Goal: Task Accomplishment & Management: Complete application form

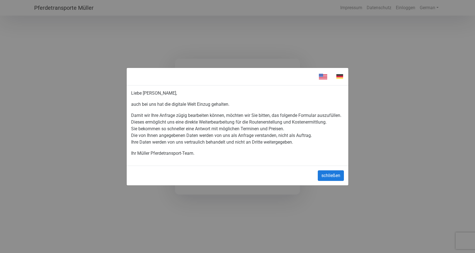
click at [330, 179] on button "schließen" at bounding box center [331, 175] width 26 height 11
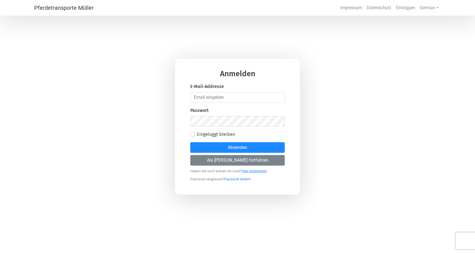
click at [263, 171] on link "Hier registrieren" at bounding box center [254, 169] width 25 height 7
select select "DE"
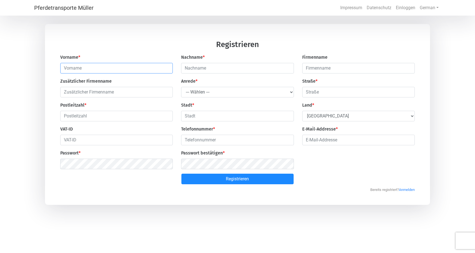
click at [168, 70] on input "text" at bounding box center [116, 68] width 113 height 11
type input "char"
type input "[PERSON_NAME]"
type input "van [PERSON_NAME]"
type input "1713355872"
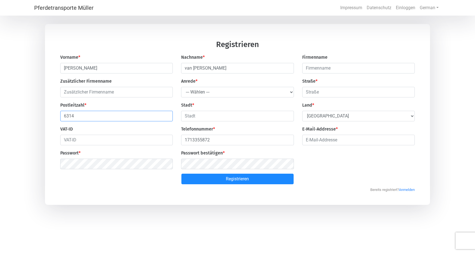
type input "6314"
select select "Ms."
type input "[STREET_ADDRESS]"
select select "CH"
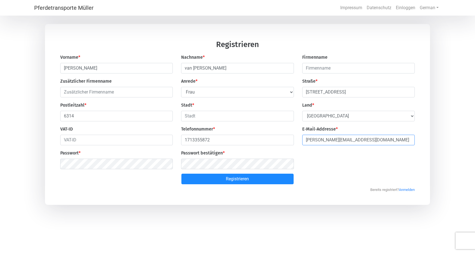
type input "[PERSON_NAME][EMAIL_ADDRESS][DOMAIN_NAME]"
click at [205, 178] on button "Registrieren" at bounding box center [237, 178] width 113 height 11
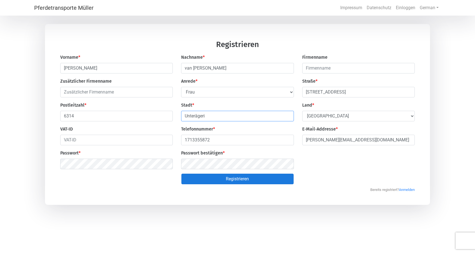
type input "Unterägeri"
click at [215, 180] on button "Registrieren" at bounding box center [237, 178] width 113 height 11
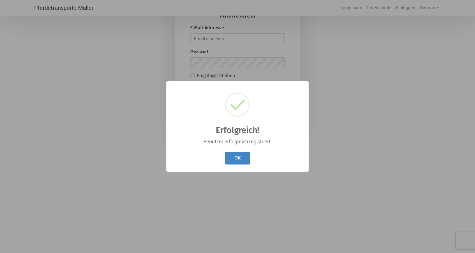
click at [244, 157] on button "OK" at bounding box center [237, 157] width 25 height 13
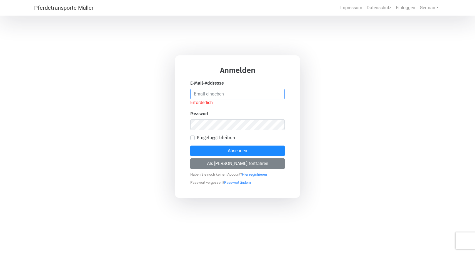
type input "[PERSON_NAME][EMAIL_ADDRESS][DOMAIN_NAME]"
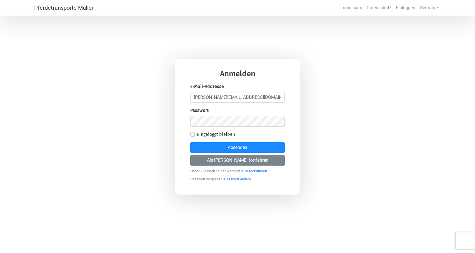
click at [197, 136] on label "Eingeloggt bleiben" at bounding box center [216, 134] width 38 height 7
click at [194, 136] on input "Eingeloggt bleiben" at bounding box center [192, 134] width 4 height 6
checkbox input "true"
click at [245, 146] on button "Absenden" at bounding box center [237, 147] width 94 height 11
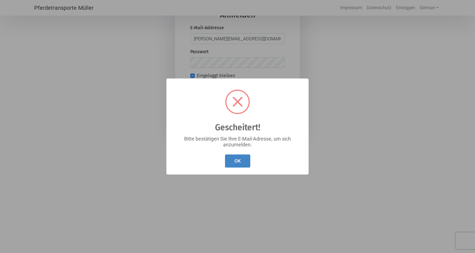
click at [234, 158] on button "OK" at bounding box center [237, 160] width 25 height 13
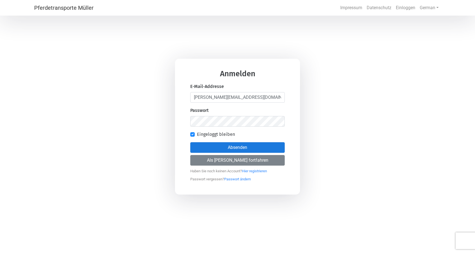
click at [232, 144] on button "Absenden" at bounding box center [237, 147] width 94 height 11
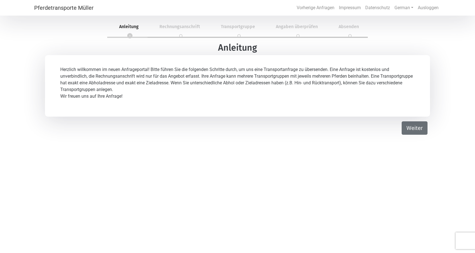
click at [413, 124] on button "Weiter" at bounding box center [415, 127] width 26 height 13
select select "Ms."
select select "DE"
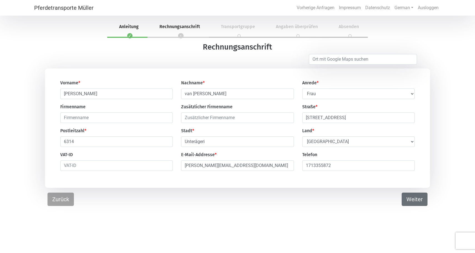
click at [406, 200] on button "Weiter" at bounding box center [415, 198] width 26 height 13
select select "DE"
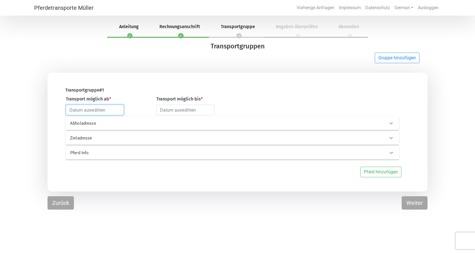
click at [99, 109] on input "text" at bounding box center [95, 109] width 58 height 11
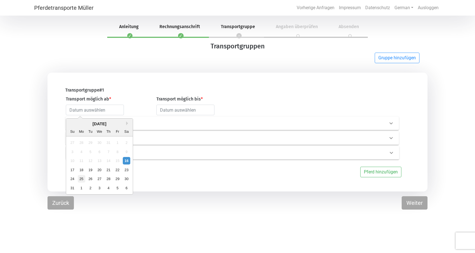
click at [80, 179] on div "25" at bounding box center [82, 179] width 8 height 8
type input "[DATE]"
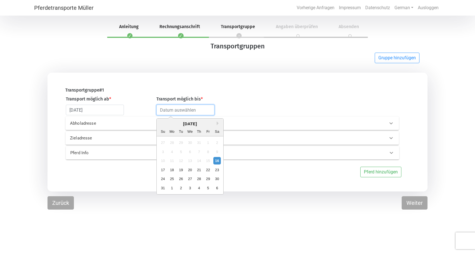
click at [191, 109] on input "text" at bounding box center [185, 109] width 58 height 11
click at [216, 188] on div "6" at bounding box center [217, 188] width 8 height 8
type input "[DATE]"
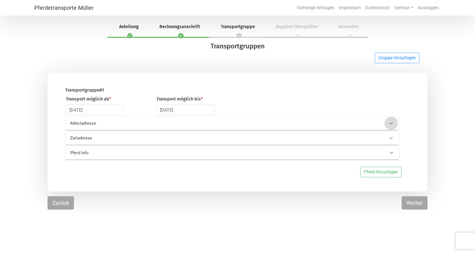
click at [388, 123] on div at bounding box center [391, 122] width 13 height 13
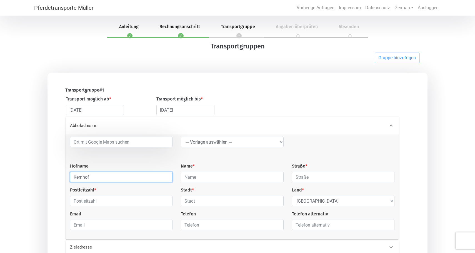
type input "Kernhof"
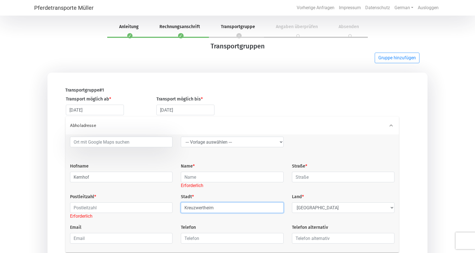
type input "Kreuzwertheim"
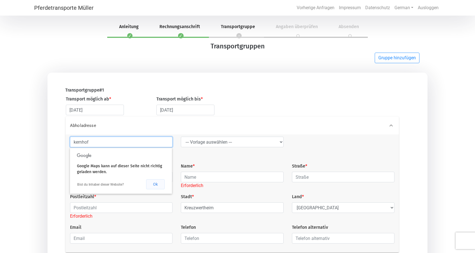
type input "kernhof"
click at [153, 182] on button "Ok" at bounding box center [155, 184] width 19 height 10
click at [158, 144] on input "kernhof" at bounding box center [121, 141] width 103 height 11
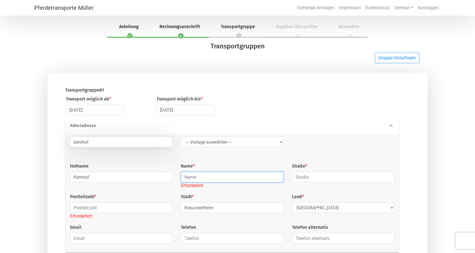
click at [198, 181] on input "text" at bounding box center [232, 176] width 103 height 11
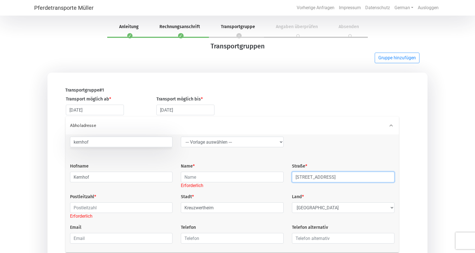
type input "[STREET_ADDRESS]"
click at [127, 210] on input "text" at bounding box center [121, 207] width 103 height 11
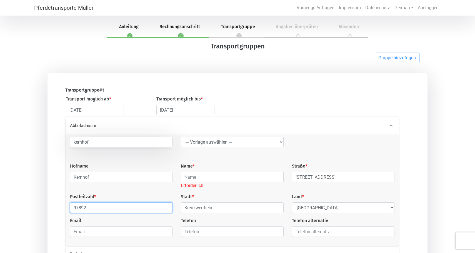
type input "97892"
click at [207, 178] on input "text" at bounding box center [232, 176] width 103 height 11
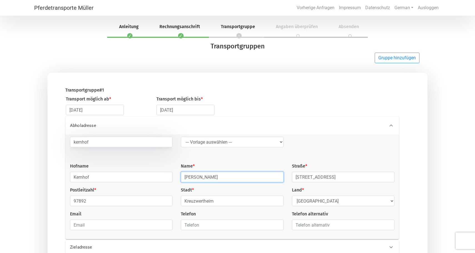
type input "[PERSON_NAME]"
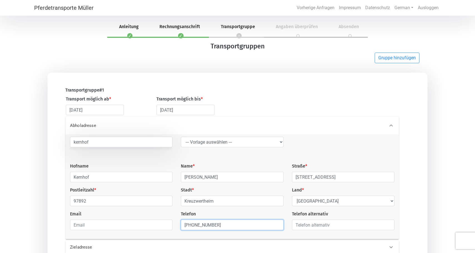
type input "[PHONE_NUMBER]"
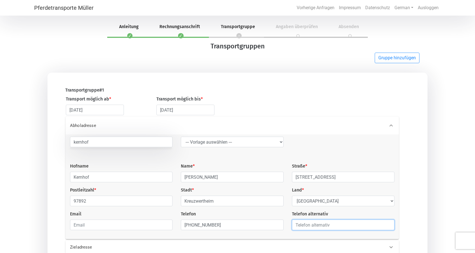
click at [388, 225] on input "text" at bounding box center [343, 224] width 103 height 11
type input "795413333"
click at [388, 226] on input "795413333" at bounding box center [343, 224] width 103 height 11
click at [362, 229] on input "795413333" at bounding box center [343, 224] width 103 height 11
click at [413, 211] on div "Abholadresse [GEOGRAPHIC_DATA] --- [GEOGRAPHIC_DATA] auswählen --- LGG Hofname …" at bounding box center [234, 177] width 358 height 122
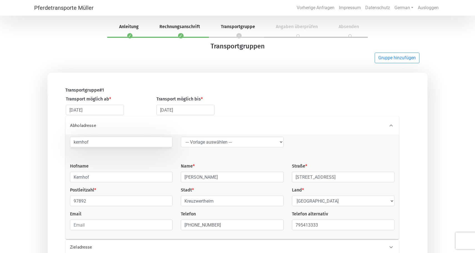
click at [388, 125] on icon at bounding box center [391, 125] width 7 height 7
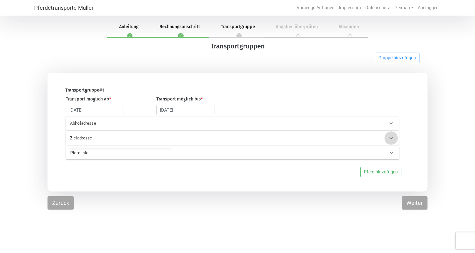
click at [392, 138] on icon at bounding box center [391, 137] width 7 height 7
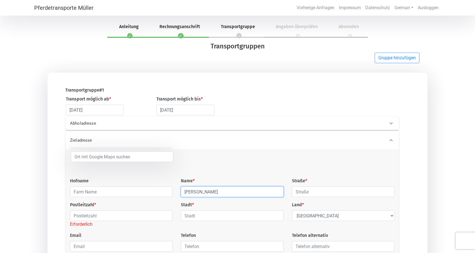
type input "[PERSON_NAME]"
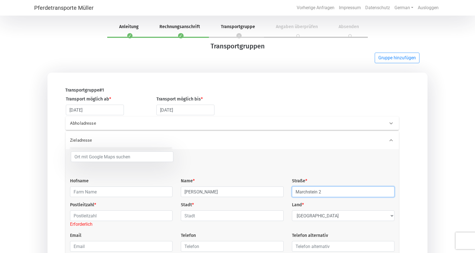
type input "Marchstein 2"
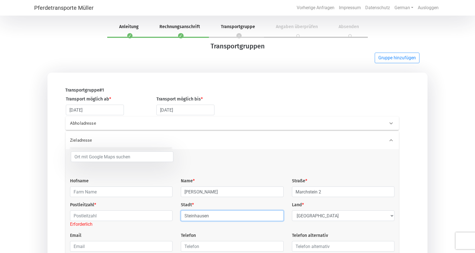
type input "Steinhausen"
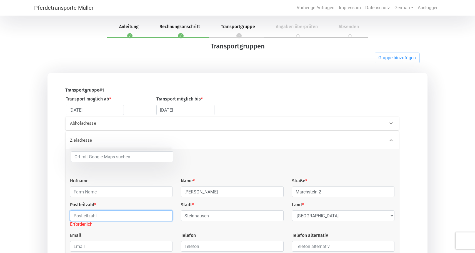
click at [139, 215] on input "text" at bounding box center [121, 215] width 103 height 11
type input "6312"
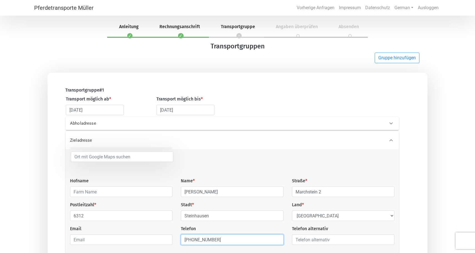
type input "[PHONE_NUMBER]"
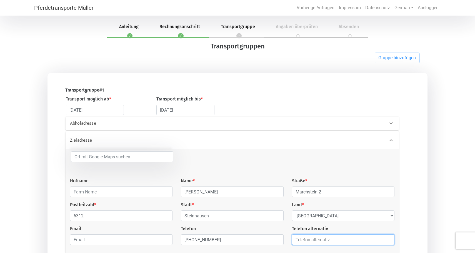
click at [386, 242] on input "text" at bounding box center [343, 239] width 103 height 11
type input "795413333"
click at [393, 138] on icon at bounding box center [391, 140] width 7 height 7
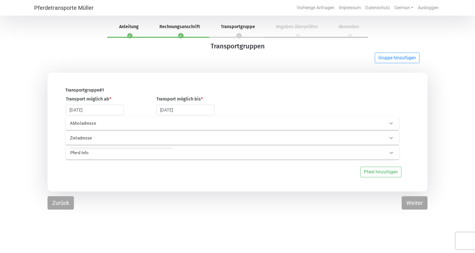
click at [393, 138] on icon at bounding box center [391, 137] width 7 height 7
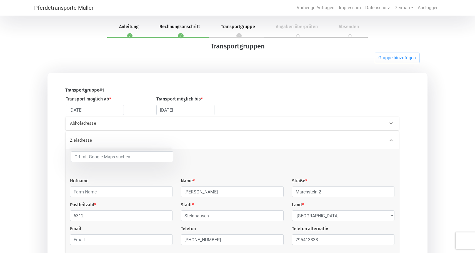
click at [384, 144] on div "Zieladresse" at bounding box center [232, 140] width 333 height 18
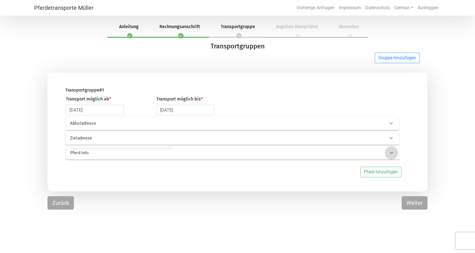
click at [392, 153] on icon at bounding box center [391, 152] width 7 height 7
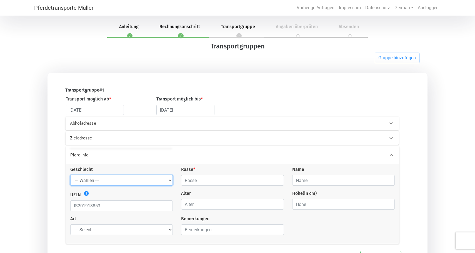
select select "mare"
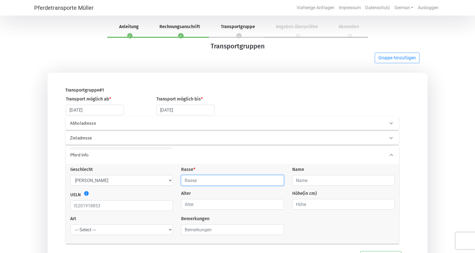
click at [190, 185] on input "text" at bounding box center [232, 180] width 103 height 11
type input "Islandpferd"
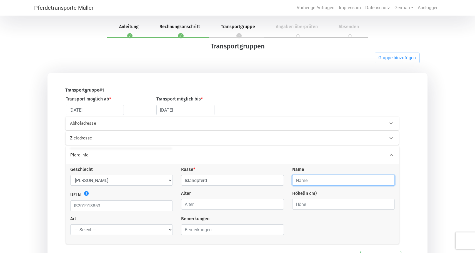
click at [320, 179] on input "text" at bounding box center [343, 180] width 103 height 11
type input "Halldóra vom Pfaffenbuck 2"
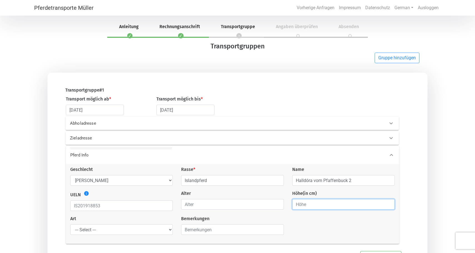
click at [306, 204] on input "number" at bounding box center [343, 204] width 103 height 11
click at [389, 203] on input "1" at bounding box center [343, 204] width 103 height 11
click at [389, 203] on input "2" at bounding box center [343, 204] width 103 height 11
click at [389, 203] on input "3" at bounding box center [343, 204] width 103 height 11
click at [389, 203] on input "4" at bounding box center [343, 204] width 103 height 11
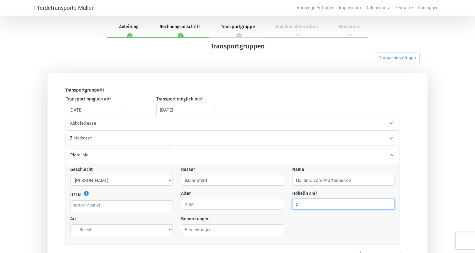
click at [389, 203] on input "5" at bounding box center [343, 204] width 103 height 11
click at [389, 203] on input "6" at bounding box center [343, 204] width 103 height 11
click at [389, 203] on input "7" at bounding box center [343, 204] width 103 height 11
click at [389, 203] on input "8" at bounding box center [343, 204] width 103 height 11
click at [389, 203] on input "125" at bounding box center [343, 204] width 103 height 11
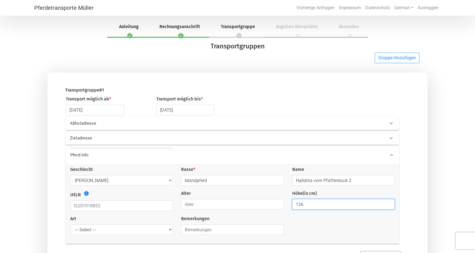
click at [389, 203] on input "126" at bounding box center [343, 204] width 103 height 11
click at [389, 203] on input "127" at bounding box center [343, 204] width 103 height 11
click at [389, 203] on input "128" at bounding box center [343, 204] width 103 height 11
click at [389, 203] on input "129" at bounding box center [343, 204] width 103 height 11
click at [389, 203] on input "130" at bounding box center [343, 204] width 103 height 11
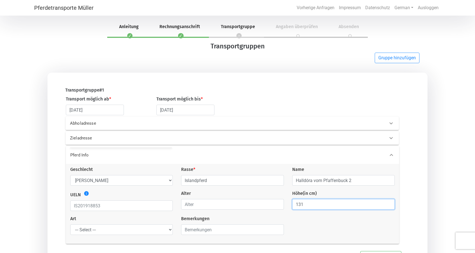
click at [389, 203] on input "131" at bounding box center [343, 204] width 103 height 11
click at [389, 203] on input "132" at bounding box center [343, 204] width 103 height 11
click at [389, 203] on input "133" at bounding box center [343, 204] width 103 height 11
click at [389, 203] on input "134" at bounding box center [343, 204] width 103 height 11
click at [389, 203] on input "135" at bounding box center [343, 204] width 103 height 11
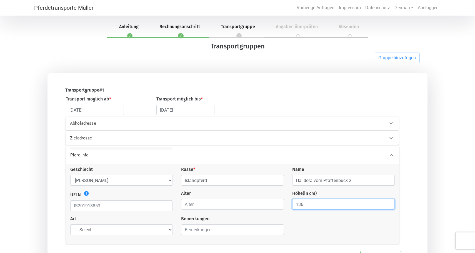
click at [389, 203] on input "136" at bounding box center [343, 204] width 103 height 11
click at [389, 203] on input "137" at bounding box center [343, 204] width 103 height 11
click at [389, 203] on input "138" at bounding box center [343, 204] width 103 height 11
click at [389, 203] on input "139" at bounding box center [343, 204] width 103 height 11
click at [389, 203] on input "140" at bounding box center [343, 204] width 103 height 11
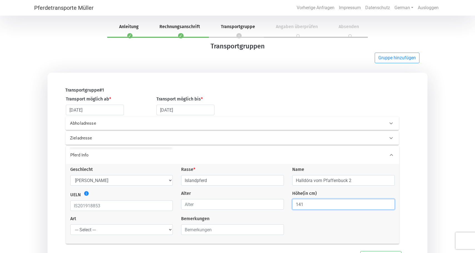
click at [389, 203] on input "141" at bounding box center [343, 204] width 103 height 11
type input "142"
click at [389, 203] on input "142" at bounding box center [343, 204] width 103 height 11
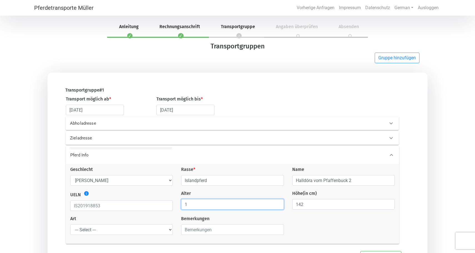
click at [278, 204] on input "1" at bounding box center [232, 204] width 103 height 11
click at [278, 204] on input "2" at bounding box center [232, 204] width 103 height 11
click at [278, 204] on input "3" at bounding box center [232, 204] width 103 height 11
click at [278, 204] on input "4" at bounding box center [232, 204] width 103 height 11
click at [278, 204] on input "5" at bounding box center [232, 204] width 103 height 11
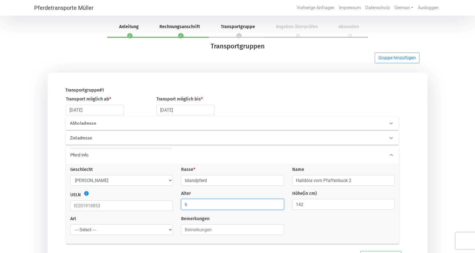
click at [278, 204] on input "6" at bounding box center [232, 204] width 103 height 11
click at [278, 204] on input "7" at bounding box center [232, 204] width 103 height 11
click at [278, 204] on input "8" at bounding box center [232, 204] width 103 height 11
click at [278, 204] on input "9" at bounding box center [232, 204] width 103 height 11
click at [278, 204] on input "10" at bounding box center [232, 204] width 103 height 11
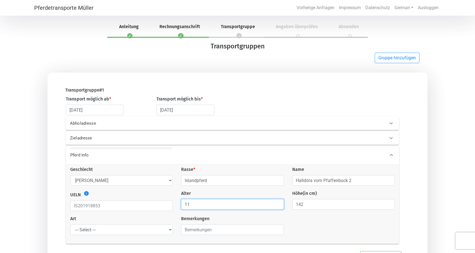
click at [278, 204] on input "11" at bounding box center [232, 204] width 103 height 11
type input "10"
click at [278, 207] on input "10" at bounding box center [232, 204] width 103 height 11
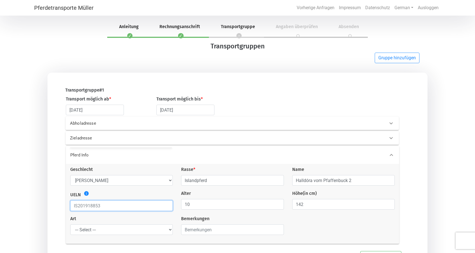
click at [89, 207] on input "text" at bounding box center [121, 205] width 103 height 11
paste input "DE2015284538"
type input "DE2015284538"
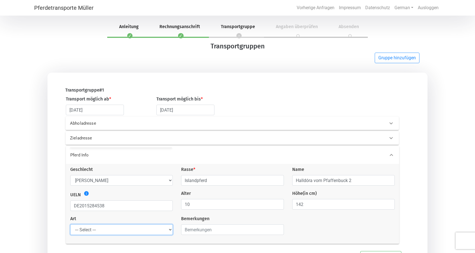
select select "saddle_horse"
click at [391, 153] on icon at bounding box center [391, 154] width 7 height 7
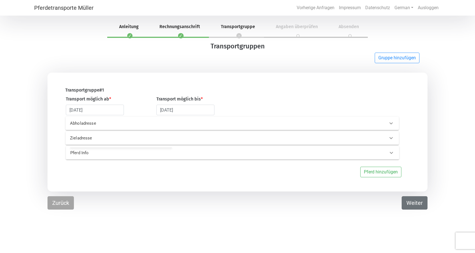
click at [406, 203] on button "Weiter" at bounding box center [415, 202] width 26 height 13
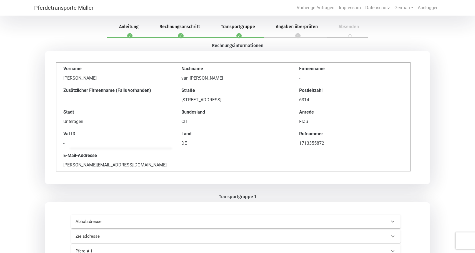
click at [189, 142] on div "DE" at bounding box center [233, 143] width 104 height 7
click at [184, 144] on div "DE" at bounding box center [233, 143] width 104 height 7
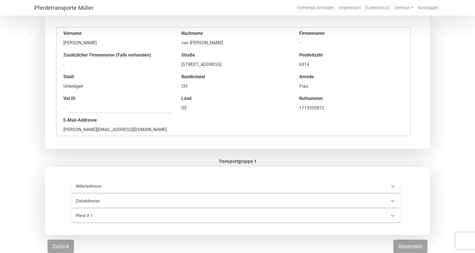
scroll to position [36, 0]
click at [395, 184] on icon at bounding box center [393, 186] width 7 height 7
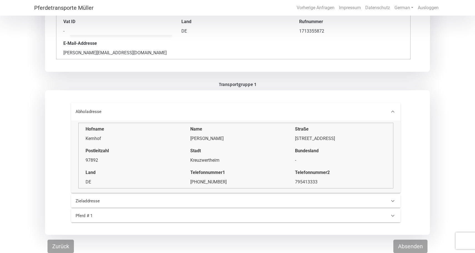
scroll to position [113, 0]
click at [393, 111] on icon at bounding box center [393, 111] width 7 height 7
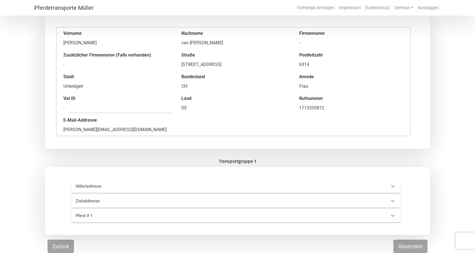
scroll to position [36, 0]
click at [59, 245] on button "Zurück" at bounding box center [61, 245] width 26 height 13
select select "DE"
select select "mare"
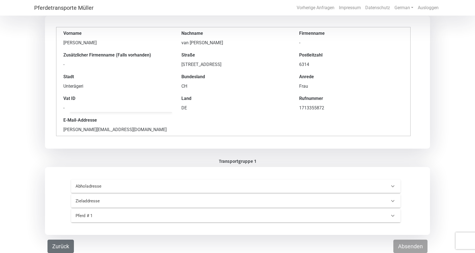
select select "saddle_horse"
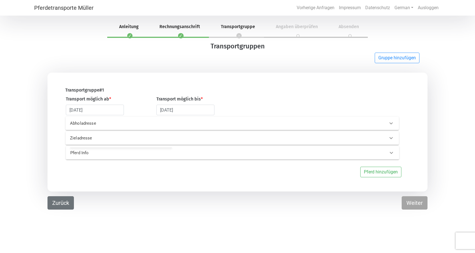
scroll to position [0, 0]
click at [389, 123] on icon at bounding box center [391, 123] width 7 height 7
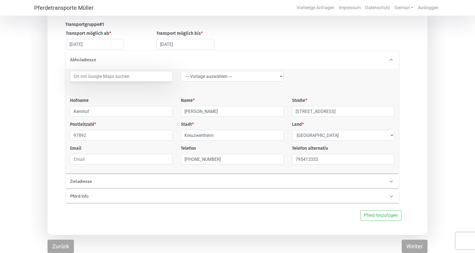
scroll to position [67, 0]
click at [391, 175] on div at bounding box center [391, 180] width 13 height 13
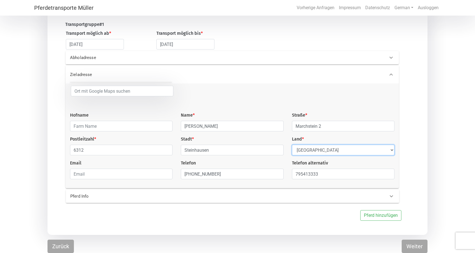
select select "CH"
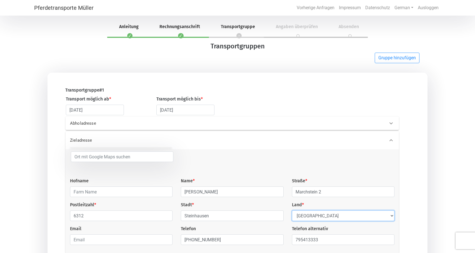
scroll to position [0, 0]
click at [391, 141] on icon at bounding box center [391, 140] width 3 height 2
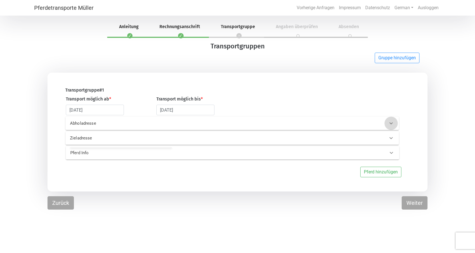
click at [394, 124] on icon at bounding box center [391, 123] width 7 height 7
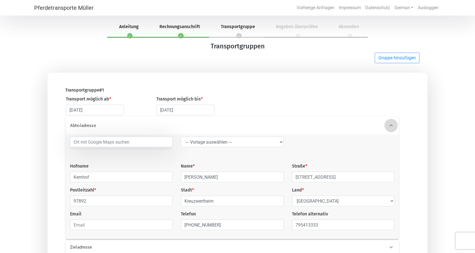
click at [394, 124] on icon at bounding box center [391, 125] width 7 height 7
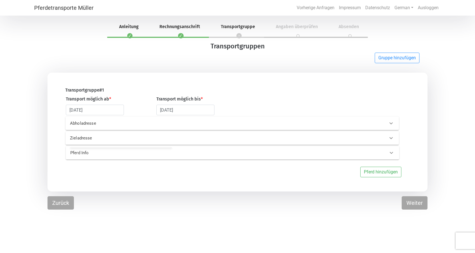
click at [385, 151] on div "Pferd Info" at bounding box center [227, 152] width 315 height 6
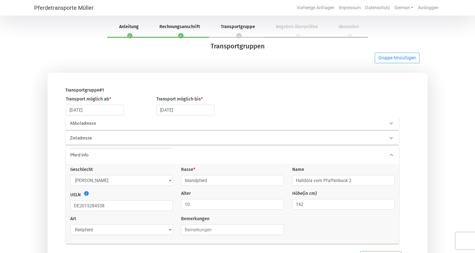
click at [385, 151] on 0 "Pferd Info" at bounding box center [232, 155] width 333 height 18
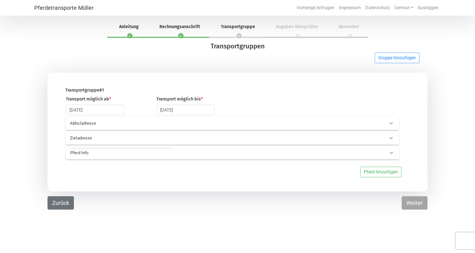
click at [68, 205] on button "Zurück" at bounding box center [61, 202] width 26 height 13
select select "Ms."
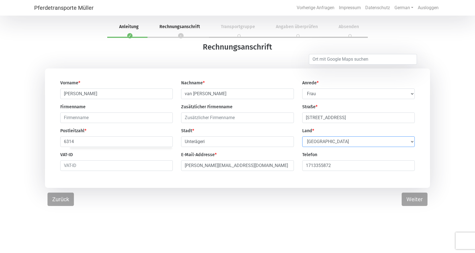
select select "CH"
click at [427, 196] on button "Weiter" at bounding box center [415, 198] width 26 height 13
select select "DE"
select select "CH"
select select "mare"
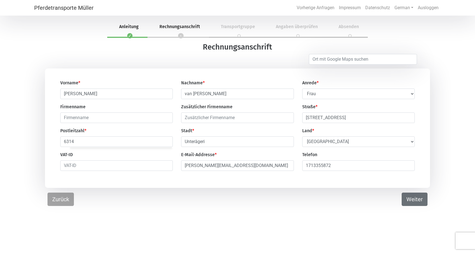
select select "saddle_horse"
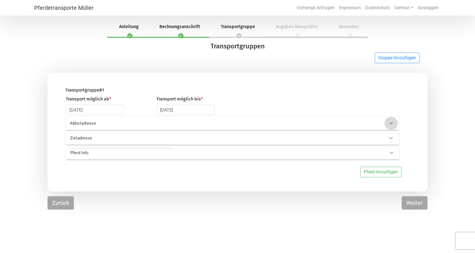
click at [393, 124] on icon at bounding box center [391, 123] width 7 height 7
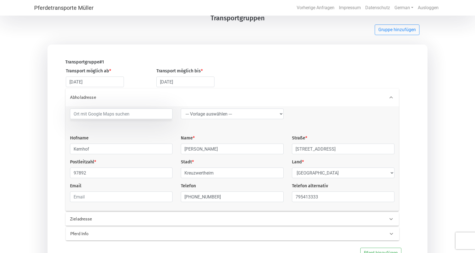
scroll to position [34, 0]
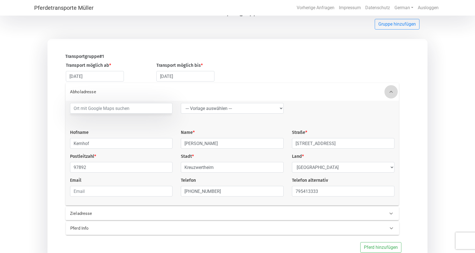
click at [391, 95] on icon at bounding box center [391, 91] width 7 height 7
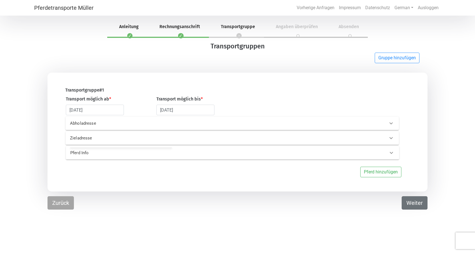
click at [409, 204] on button "Weiter" at bounding box center [415, 202] width 26 height 13
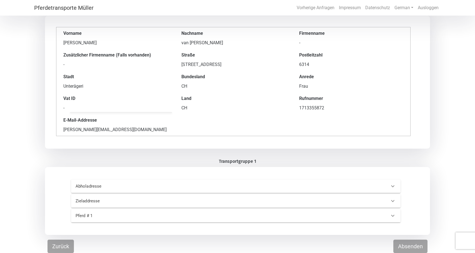
scroll to position [36, 0]
click at [393, 186] on icon at bounding box center [393, 186] width 7 height 7
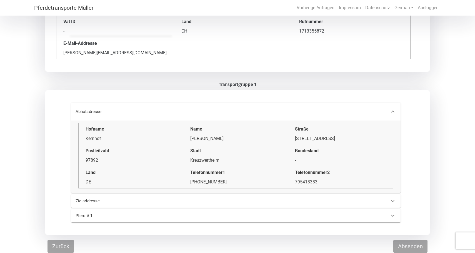
scroll to position [113, 0]
click at [393, 111] on icon at bounding box center [392, 111] width 3 height 2
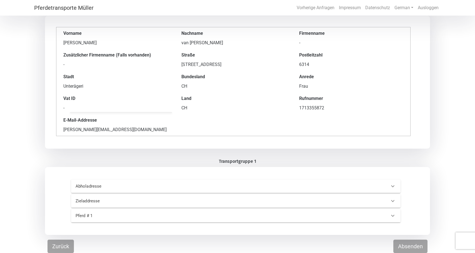
scroll to position [36, 0]
click at [394, 201] on icon at bounding box center [393, 200] width 7 height 7
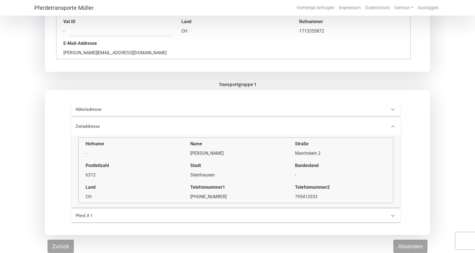
scroll to position [113, 0]
click at [393, 127] on icon at bounding box center [393, 126] width 7 height 7
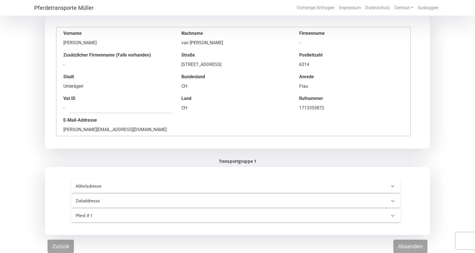
scroll to position [36, 0]
click at [62, 243] on button "Zurück" at bounding box center [61, 245] width 26 height 13
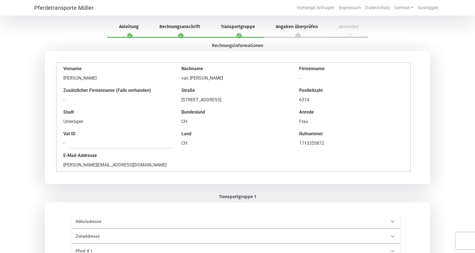
select select "DE"
select select "CH"
select select "mare"
select select "saddle_horse"
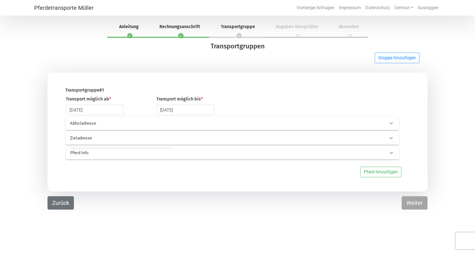
click at [68, 208] on button "Zurück" at bounding box center [61, 202] width 26 height 13
select select "Ms."
select select "CH"
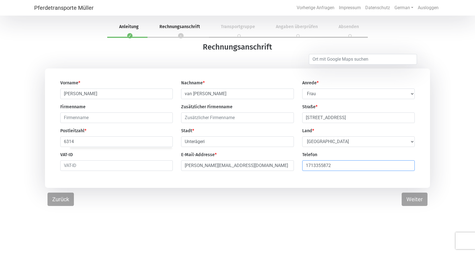
click at [306, 166] on input "1713355872" at bounding box center [358, 165] width 113 height 11
type input "411713355872"
type input "41"
click at [420, 204] on button "Weiter" at bounding box center [415, 198] width 26 height 13
select select "DE"
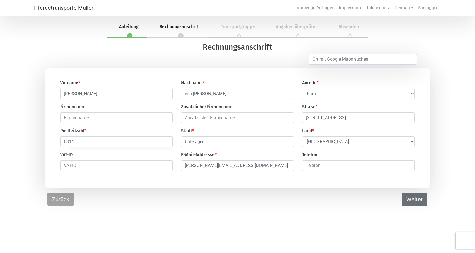
select select "CH"
select select "mare"
select select "saddle_horse"
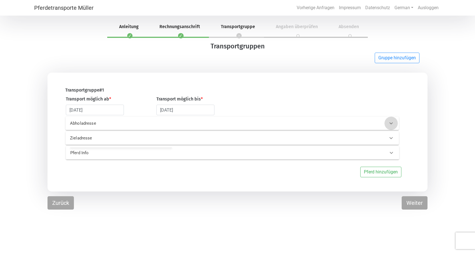
click at [391, 123] on icon at bounding box center [391, 123] width 7 height 7
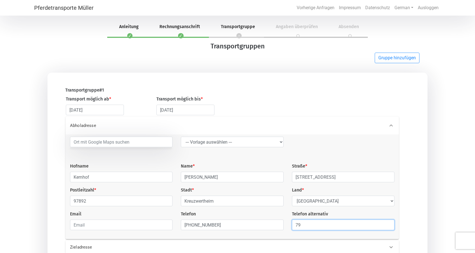
type input "7"
type input "+41"
click at [323, 225] on input "795413333" at bounding box center [343, 224] width 103 height 11
type input "7"
type input "[PHONE_NUMBER]"
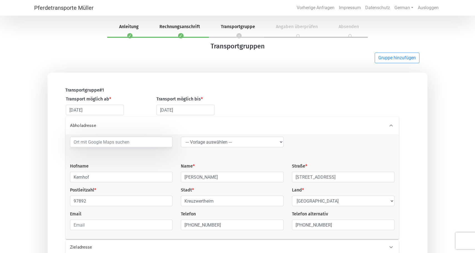
click at [392, 123] on icon at bounding box center [391, 125] width 7 height 7
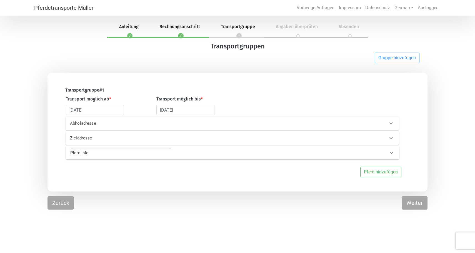
click at [391, 137] on icon at bounding box center [391, 137] width 7 height 7
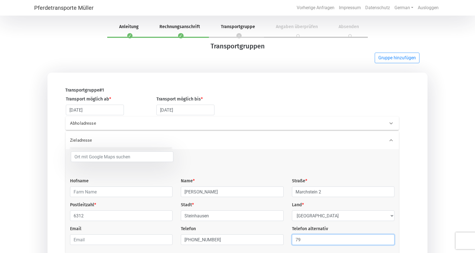
type input "7"
type input "[PHONE_NUMBER]"
click at [392, 139] on icon at bounding box center [391, 140] width 7 height 7
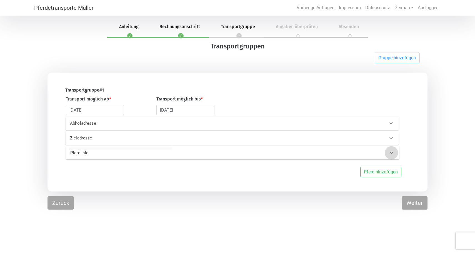
click at [393, 151] on icon at bounding box center [391, 152] width 7 height 7
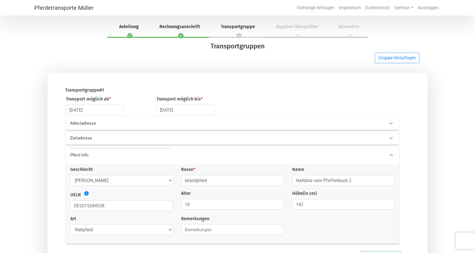
click at [390, 156] on icon at bounding box center [391, 154] width 7 height 7
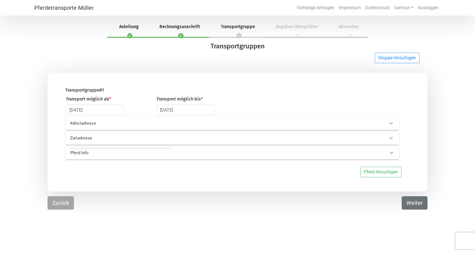
click at [412, 197] on button "Weiter" at bounding box center [415, 202] width 26 height 13
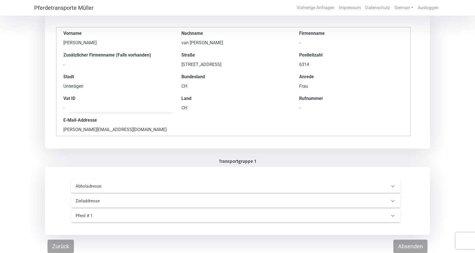
scroll to position [36, 0]
click at [71, 244] on button "Zurück" at bounding box center [61, 245] width 26 height 13
select select "DE"
select select "CH"
select select "mare"
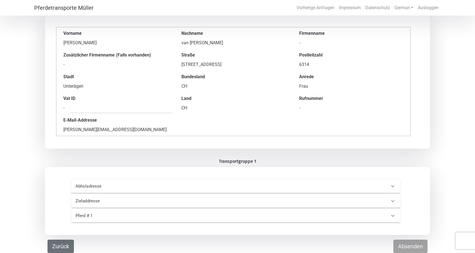
select select "saddle_horse"
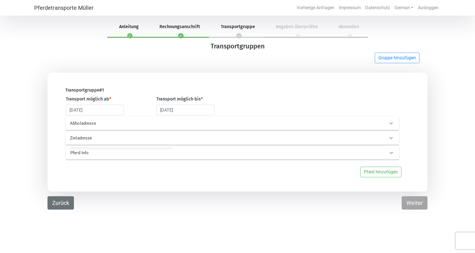
scroll to position [0, 0]
click at [69, 208] on button "Zurück" at bounding box center [61, 202] width 26 height 13
select select "Ms."
select select "CH"
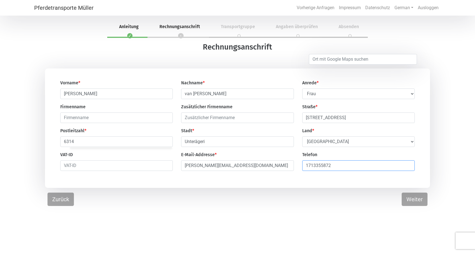
click at [351, 169] on input "1713355872" at bounding box center [358, 165] width 113 height 11
type input "1"
type input "41"
drag, startPoint x: 351, startPoint y: 169, endPoint x: 351, endPoint y: 163, distance: 6.9
click at [351, 168] on input "41" at bounding box center [358, 165] width 113 height 11
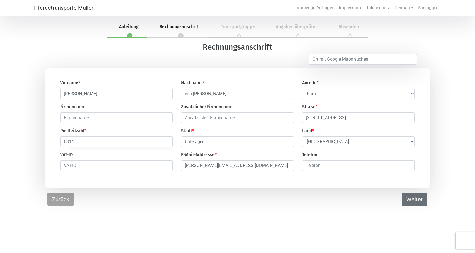
click at [418, 199] on button "Weiter" at bounding box center [415, 198] width 26 height 13
select select "DE"
select select "CH"
select select "mare"
select select "saddle_horse"
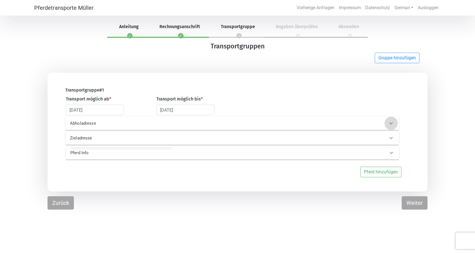
click at [390, 122] on icon at bounding box center [391, 123] width 7 height 7
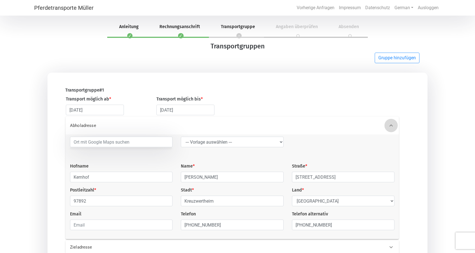
click at [390, 122] on div at bounding box center [391, 125] width 13 height 13
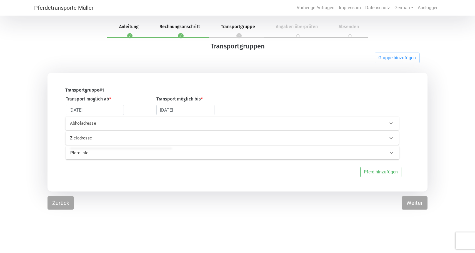
click at [392, 136] on icon at bounding box center [391, 137] width 7 height 7
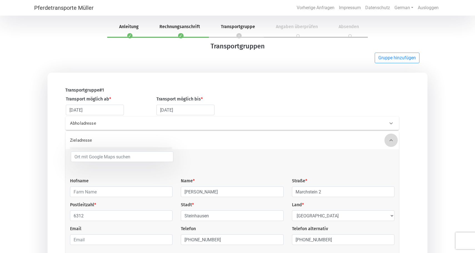
click at [392, 137] on div at bounding box center [391, 139] width 13 height 13
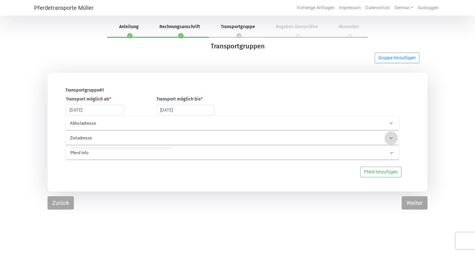
click at [392, 137] on icon at bounding box center [391, 137] width 7 height 7
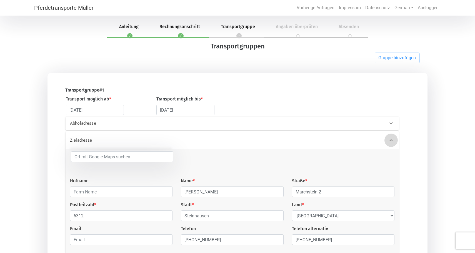
click at [392, 137] on div at bounding box center [391, 139] width 13 height 13
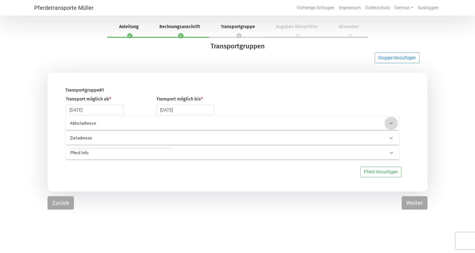
click at [389, 120] on div at bounding box center [391, 122] width 13 height 13
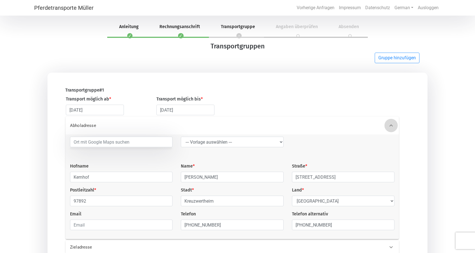
click at [390, 121] on div at bounding box center [391, 125] width 13 height 13
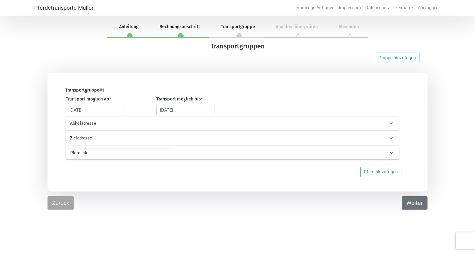
click at [413, 205] on button "Weiter" at bounding box center [415, 202] width 26 height 13
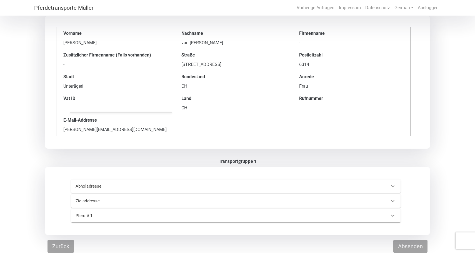
scroll to position [36, 0]
click at [392, 184] on icon at bounding box center [393, 186] width 7 height 7
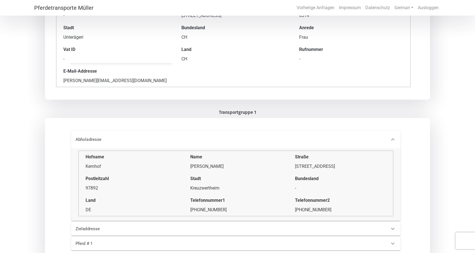
scroll to position [86, 0]
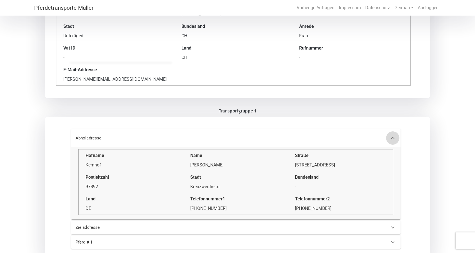
click at [392, 138] on icon at bounding box center [393, 137] width 7 height 7
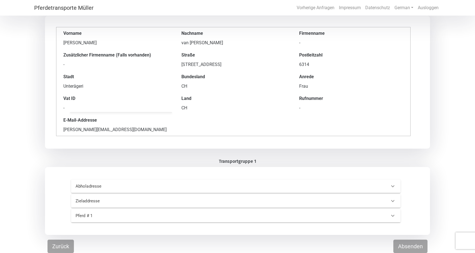
scroll to position [36, 0]
click at [395, 200] on icon at bounding box center [393, 200] width 7 height 7
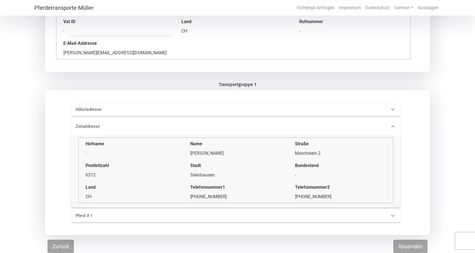
scroll to position [113, 0]
click at [392, 124] on icon at bounding box center [393, 126] width 7 height 7
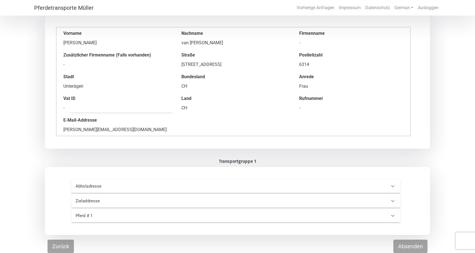
scroll to position [36, 0]
click at [67, 244] on button "Zurück" at bounding box center [61, 245] width 26 height 13
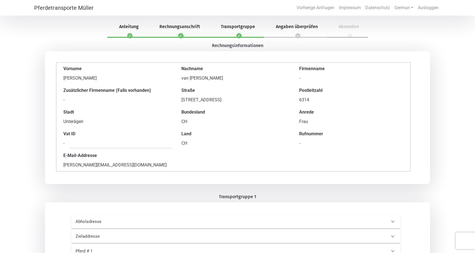
select select "DE"
select select "CH"
select select "mare"
select select "saddle_horse"
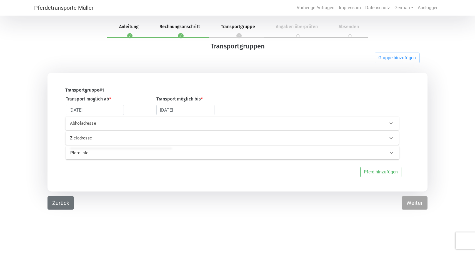
click at [60, 200] on button "Zurück" at bounding box center [61, 202] width 26 height 13
select select "Ms."
select select "CH"
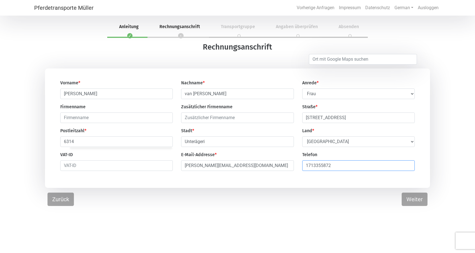
click at [336, 166] on input "1713355872" at bounding box center [358, 165] width 113 height 11
click at [407, 166] on input "1713355872" at bounding box center [358, 165] width 113 height 11
click at [408, 165] on input "1713355872" at bounding box center [358, 165] width 113 height 11
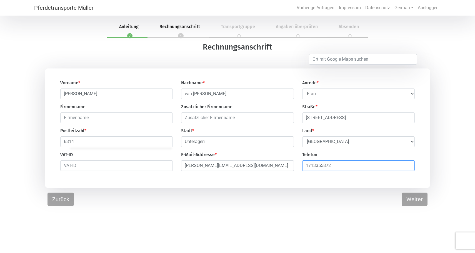
click at [408, 165] on input "1713355872" at bounding box center [358, 165] width 113 height 11
click at [367, 168] on input "1713355872" at bounding box center [358, 165] width 113 height 11
type input "1"
click at [401, 166] on input "1" at bounding box center [358, 165] width 113 height 11
click at [401, 166] on input "2" at bounding box center [358, 165] width 113 height 11
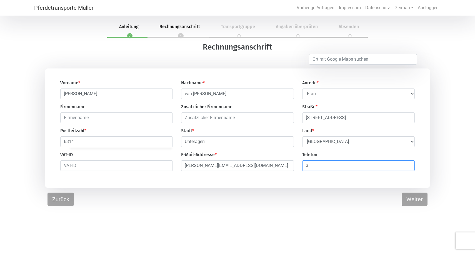
click at [401, 166] on input "3" at bounding box center [358, 165] width 113 height 11
click at [401, 166] on input "4" at bounding box center [358, 165] width 113 height 11
click at [401, 169] on input "3" at bounding box center [358, 165] width 113 height 11
click at [401, 169] on input "2" at bounding box center [358, 165] width 113 height 11
click at [401, 169] on input "1" at bounding box center [358, 165] width 113 height 11
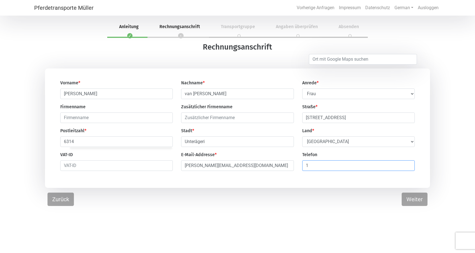
type input "0"
click at [401, 169] on input "0" at bounding box center [358, 165] width 113 height 11
click at [410, 167] on input "0" at bounding box center [358, 165] width 113 height 11
click at [365, 174] on div "Vorname * [PERSON_NAME] Nachname * van Tuijl Anrede * --- Wählen --- [PERSON_NA…" at bounding box center [237, 127] width 363 height 96
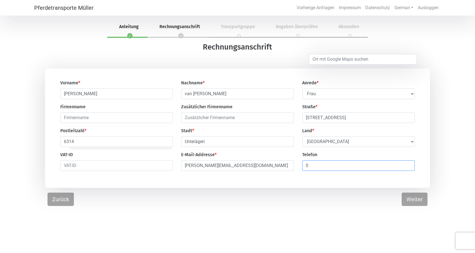
click at [342, 168] on input "0" at bounding box center [358, 165] width 113 height 11
type input "41"
click at [322, 166] on input "number" at bounding box center [358, 165] width 113 height 11
click at [406, 196] on button "Weiter" at bounding box center [415, 198] width 26 height 13
select select "DE"
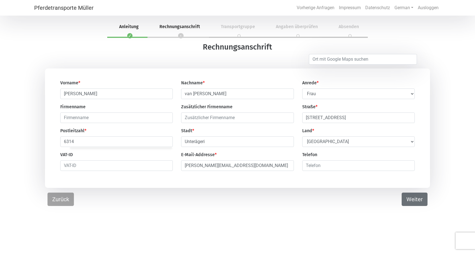
select select "CH"
select select "mare"
select select "saddle_horse"
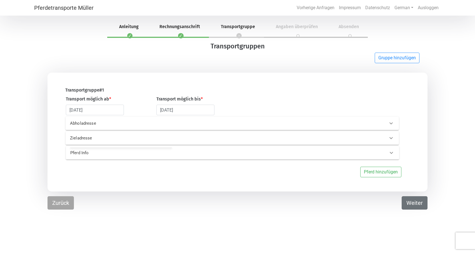
click at [408, 201] on button "Weiter" at bounding box center [415, 202] width 26 height 13
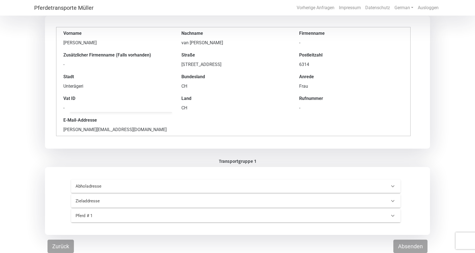
scroll to position [36, 0]
click at [410, 243] on button "Absenden" at bounding box center [410, 245] width 34 height 13
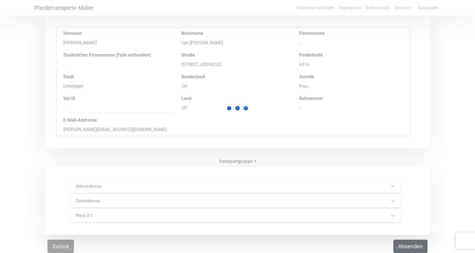
scroll to position [0, 0]
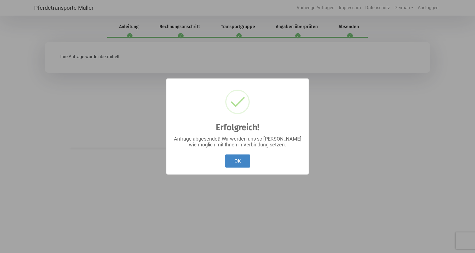
click at [239, 163] on button "OK" at bounding box center [237, 160] width 25 height 13
